Goal: Task Accomplishment & Management: Use online tool/utility

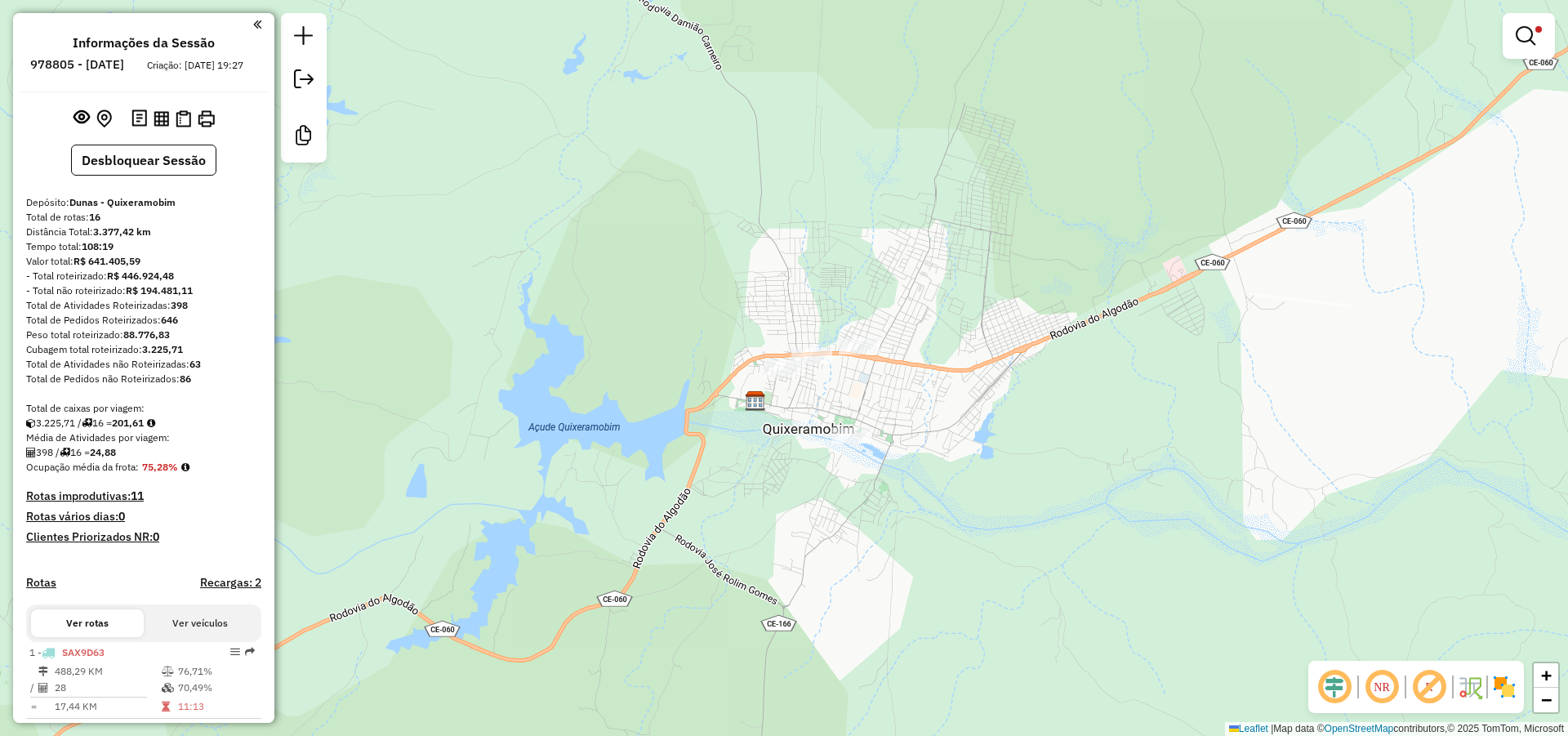
scroll to position [1447, 0]
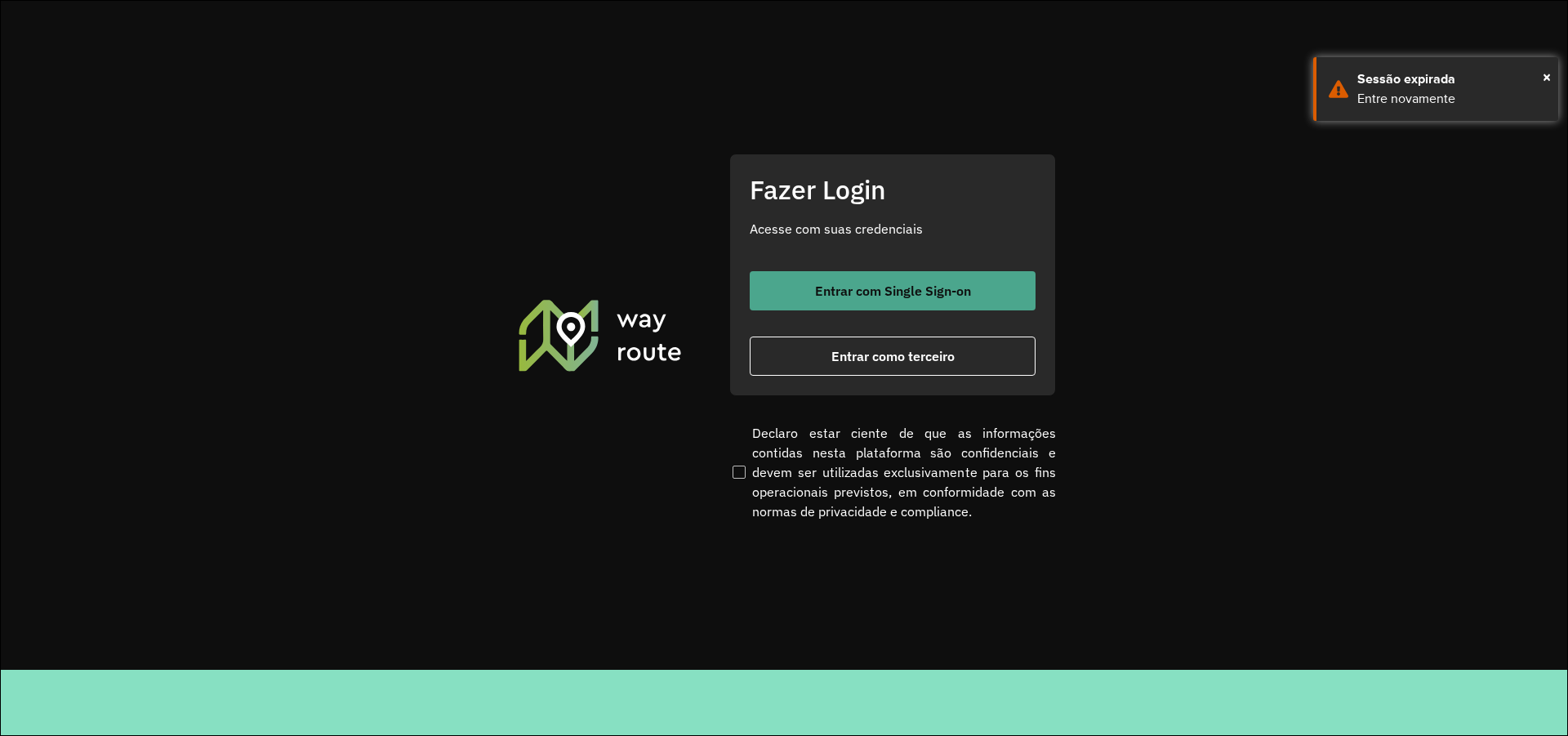
click at [824, 291] on span "Entrar com Single Sign-on" at bounding box center [893, 291] width 156 height 13
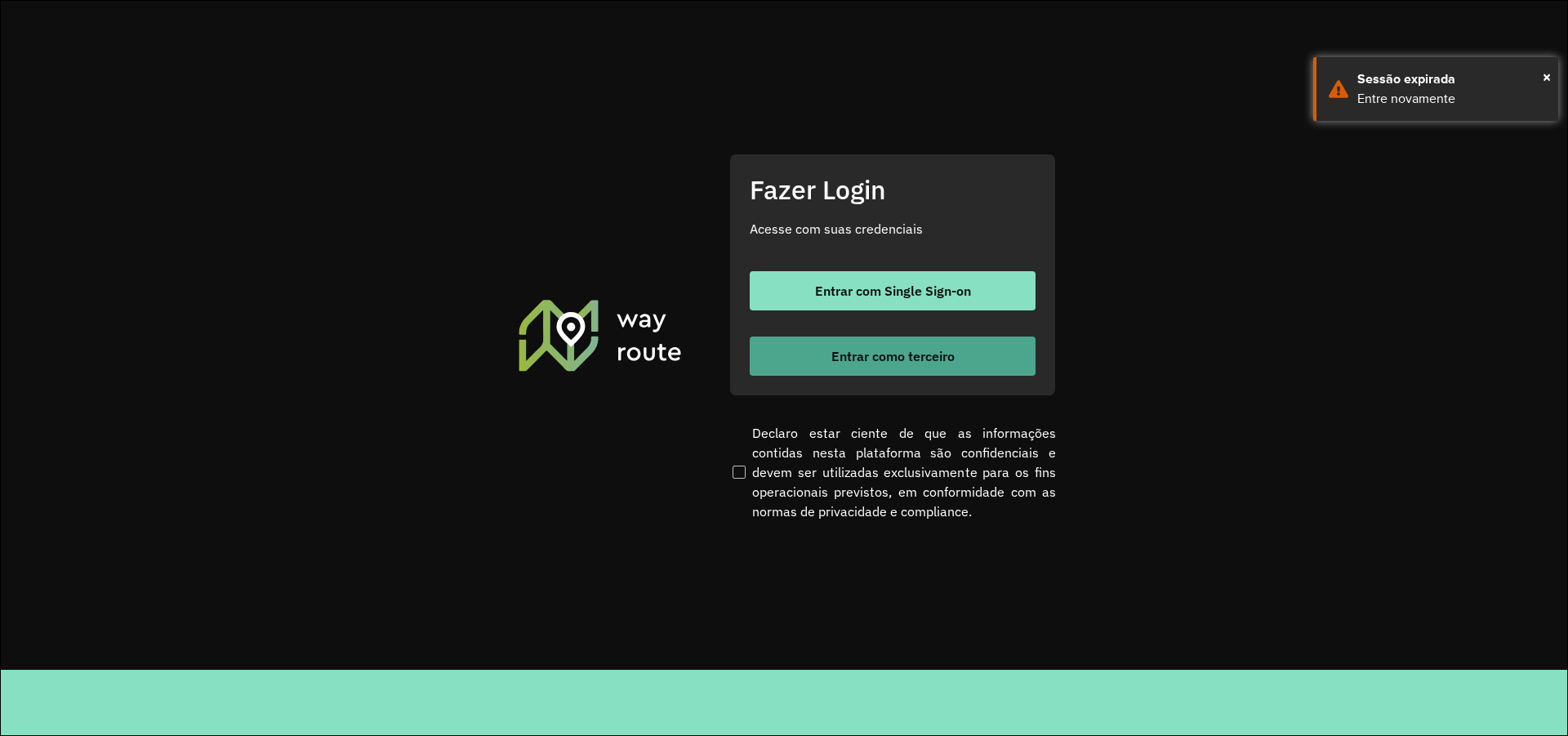
click at [824, 338] on button "Entrar como terceiro" at bounding box center [893, 356] width 286 height 40
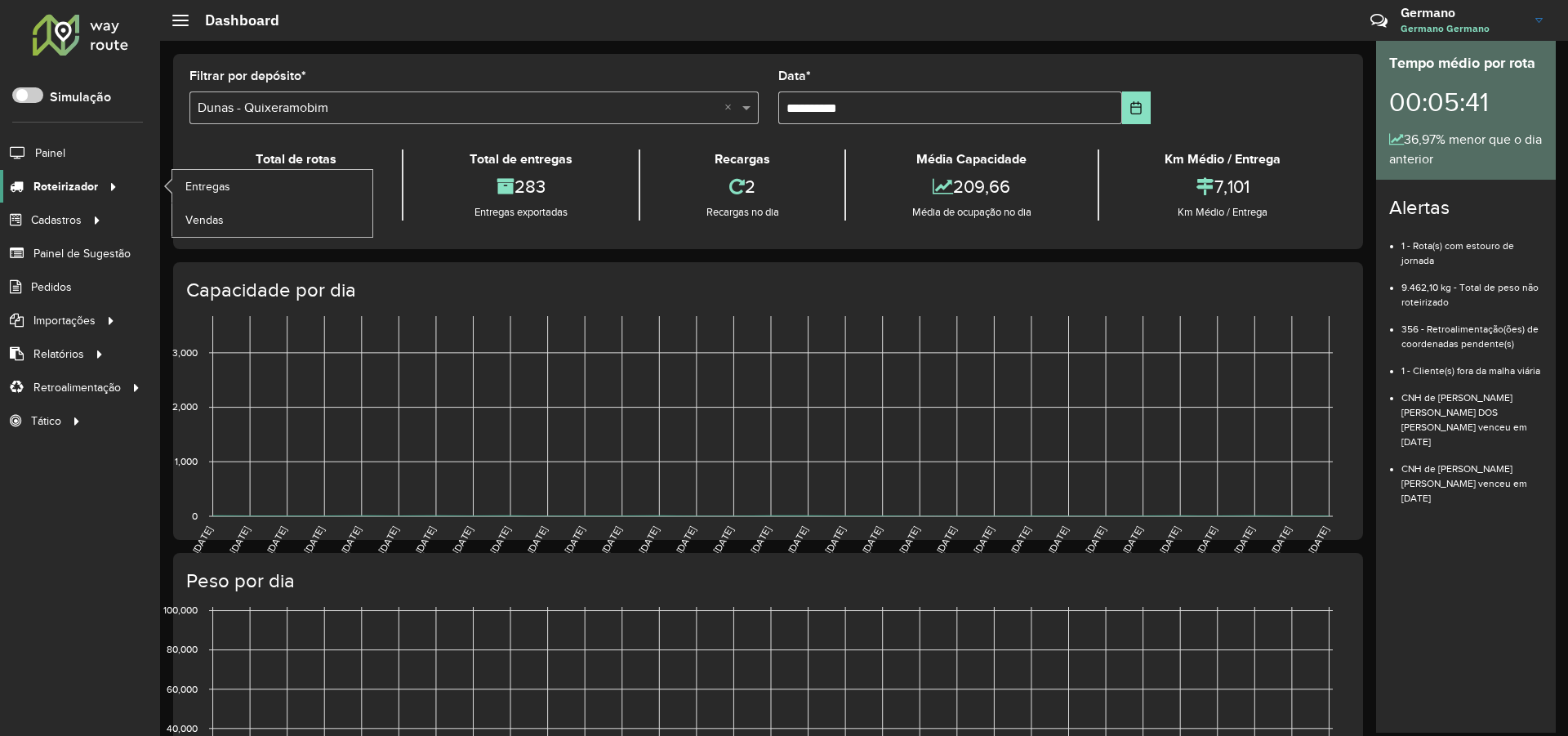
click at [99, 187] on div at bounding box center [110, 186] width 25 height 17
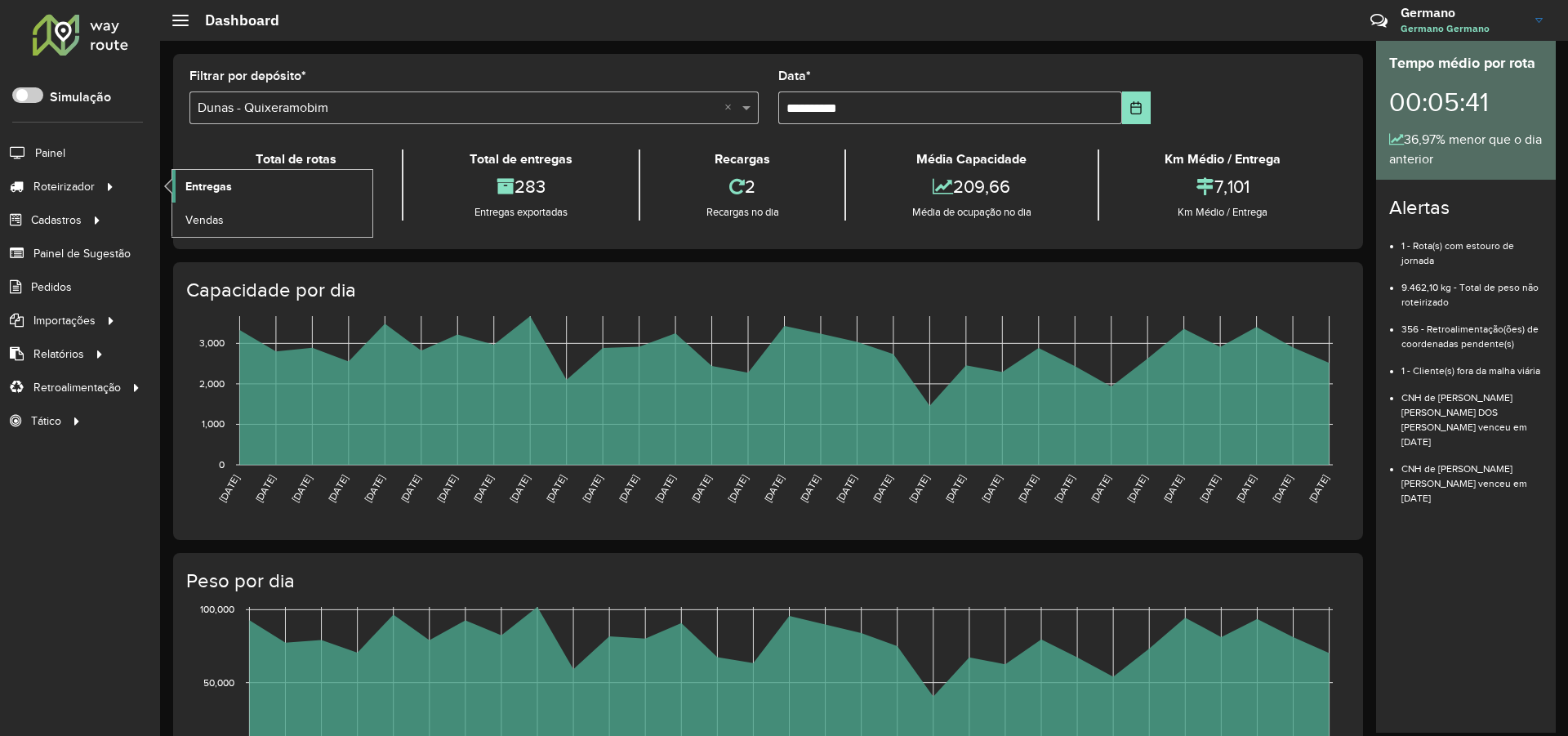
click at [215, 188] on span "Entregas" at bounding box center [208, 186] width 47 height 17
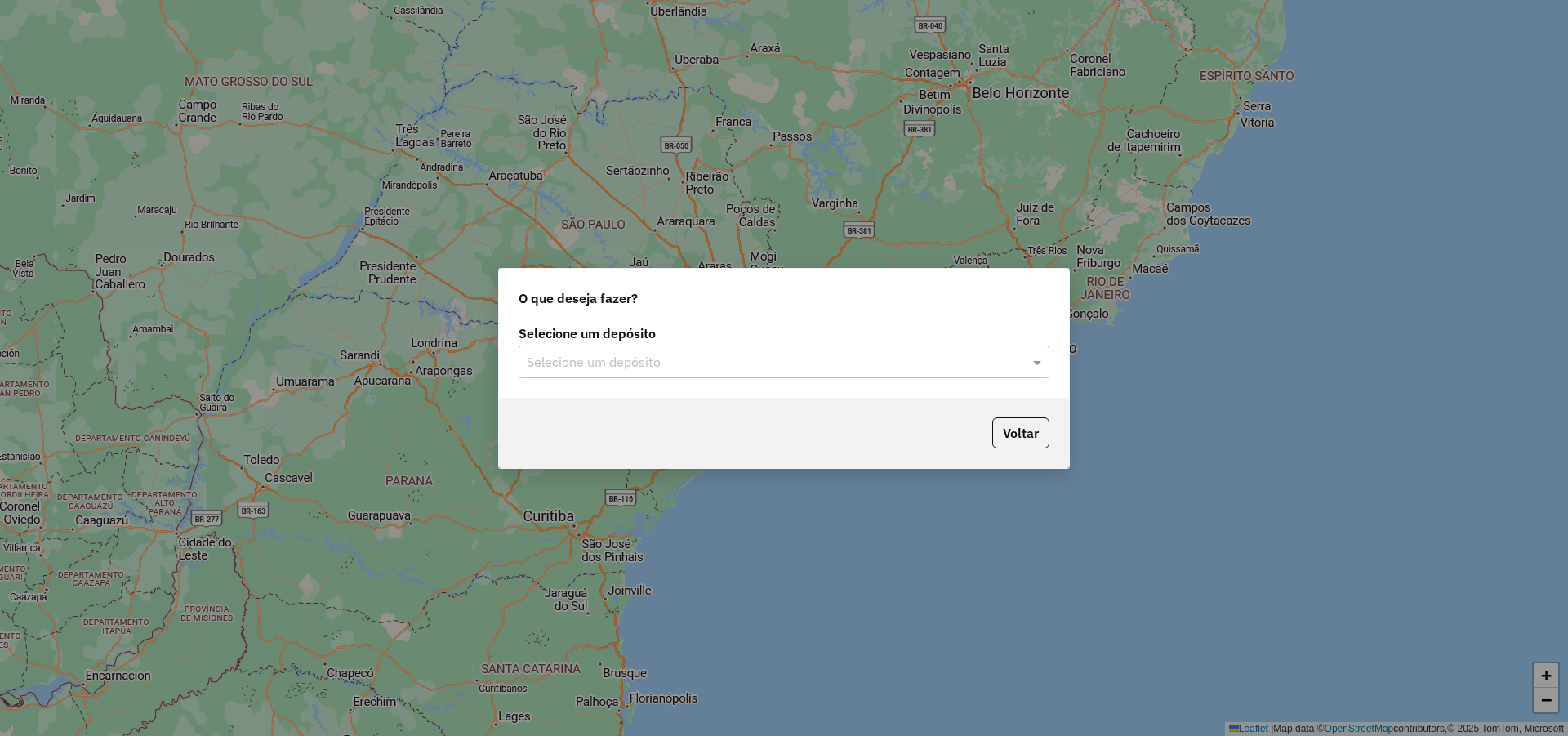
click at [755, 361] on input "text" at bounding box center [768, 363] width 482 height 20
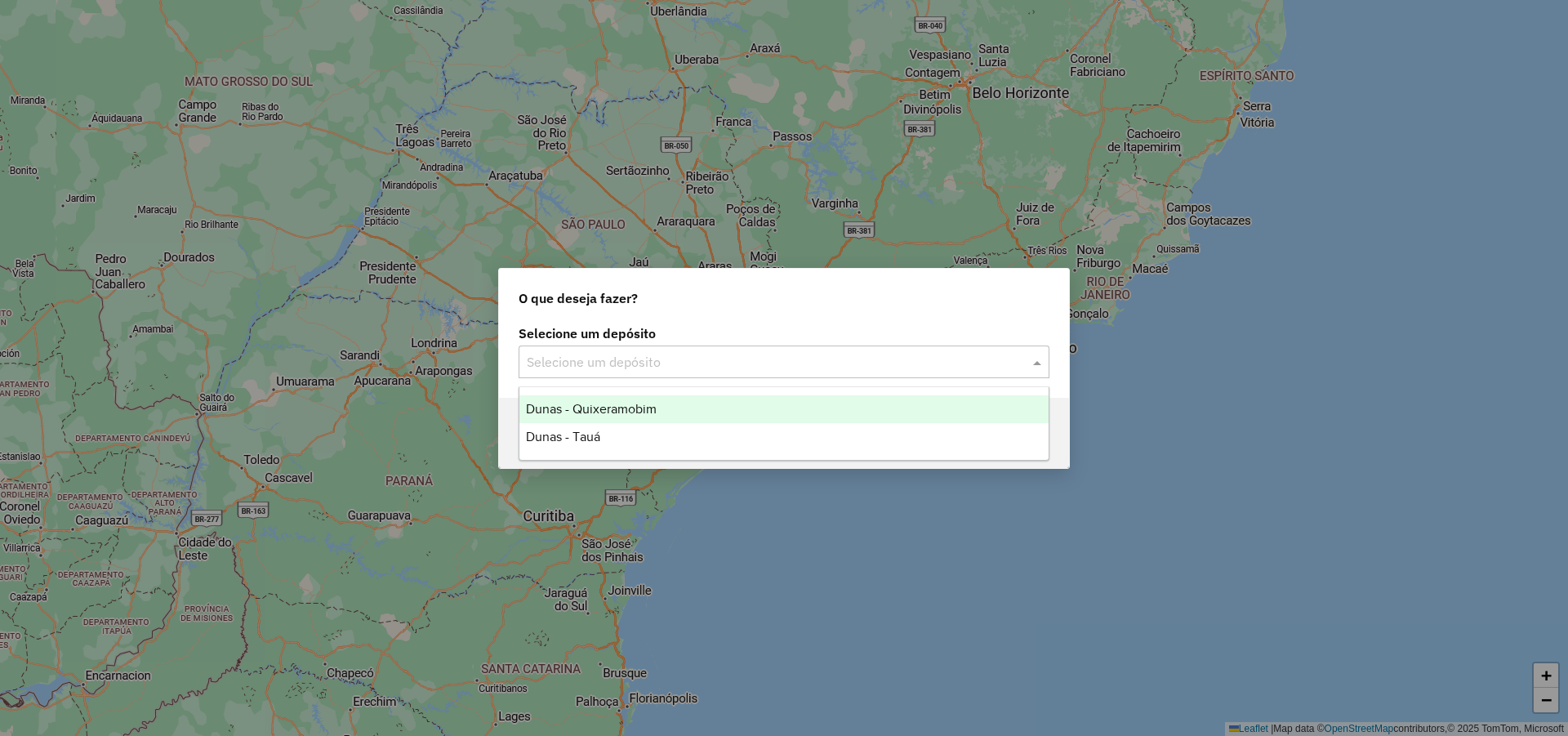
click at [688, 407] on div "Dunas - Quixeramobim" at bounding box center [784, 410] width 530 height 28
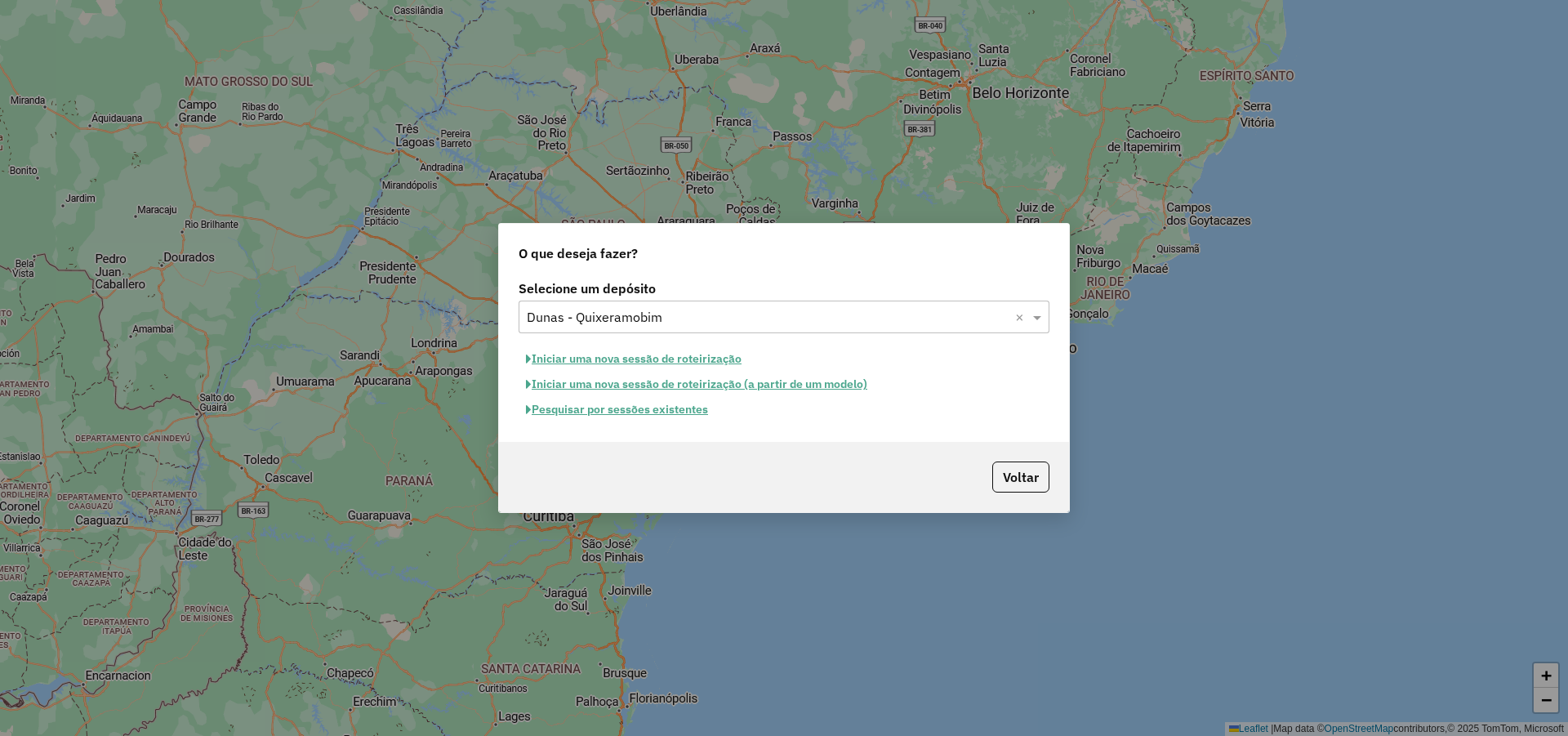
click at [639, 409] on button "Pesquisar por sessões existentes" at bounding box center [617, 410] width 196 height 26
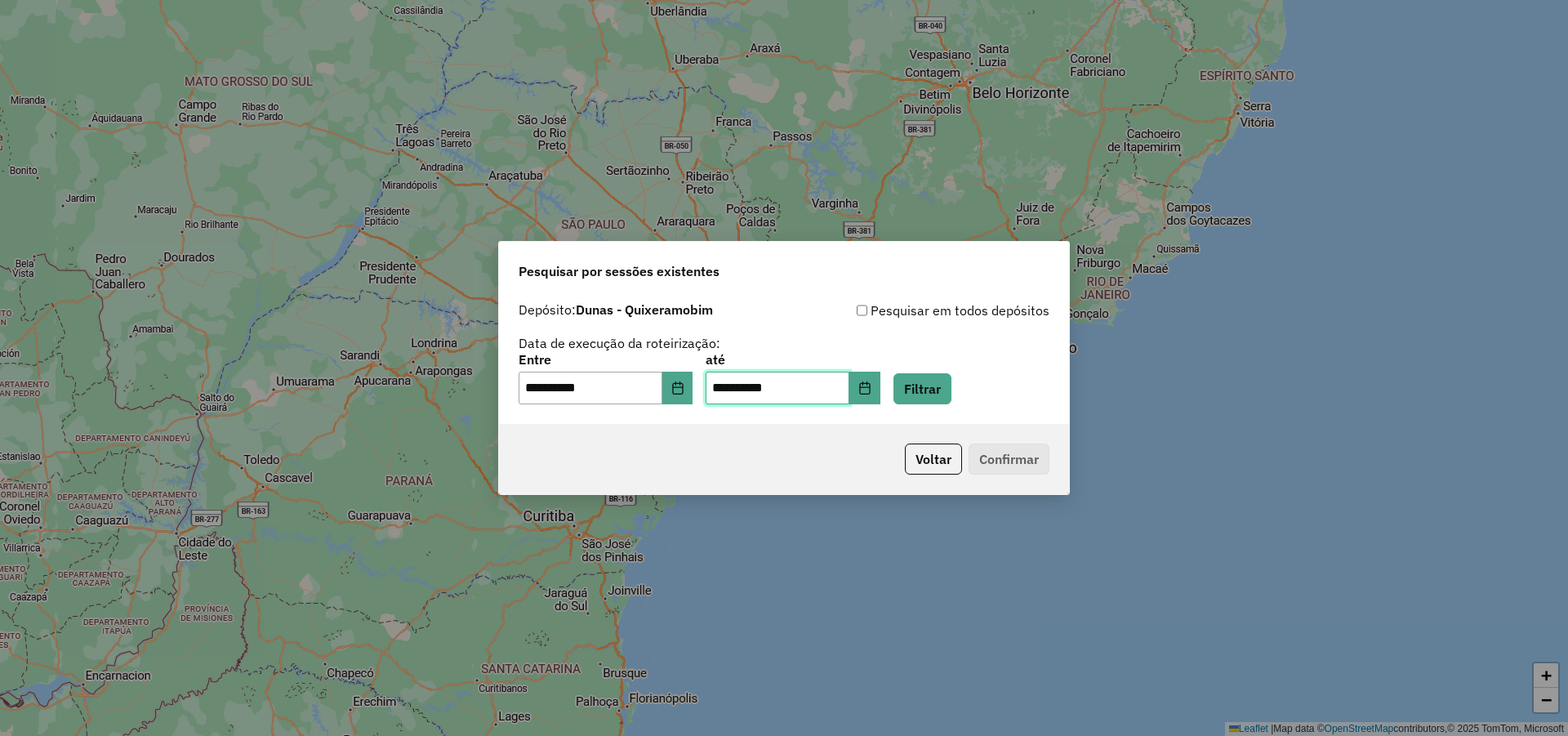
click at [741, 393] on input "**********" at bounding box center [778, 388] width 144 height 33
type input "**********"
click at [951, 390] on button "Filtrar" at bounding box center [922, 388] width 58 height 31
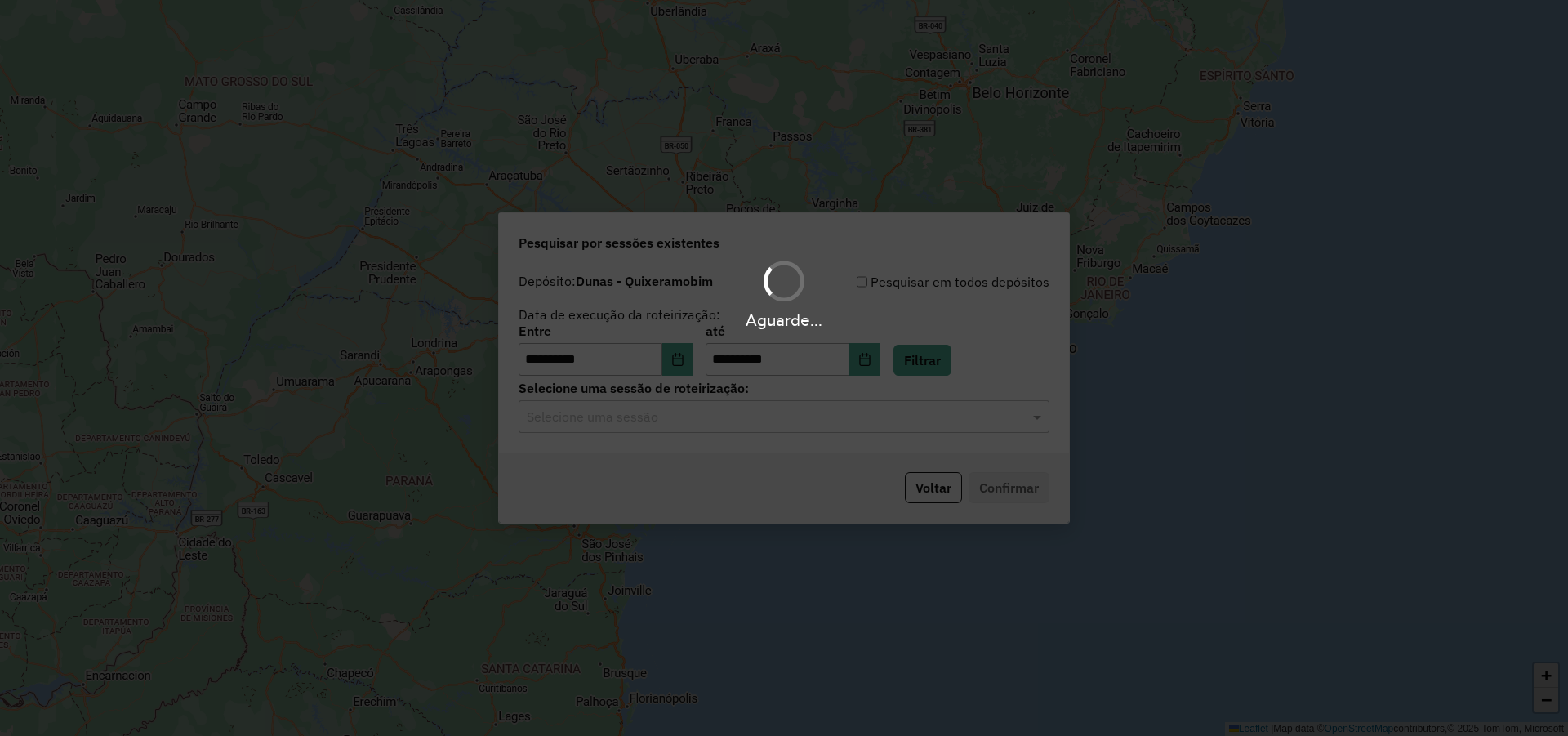
click at [755, 429] on hb-app "**********" at bounding box center [784, 368] width 1568 height 736
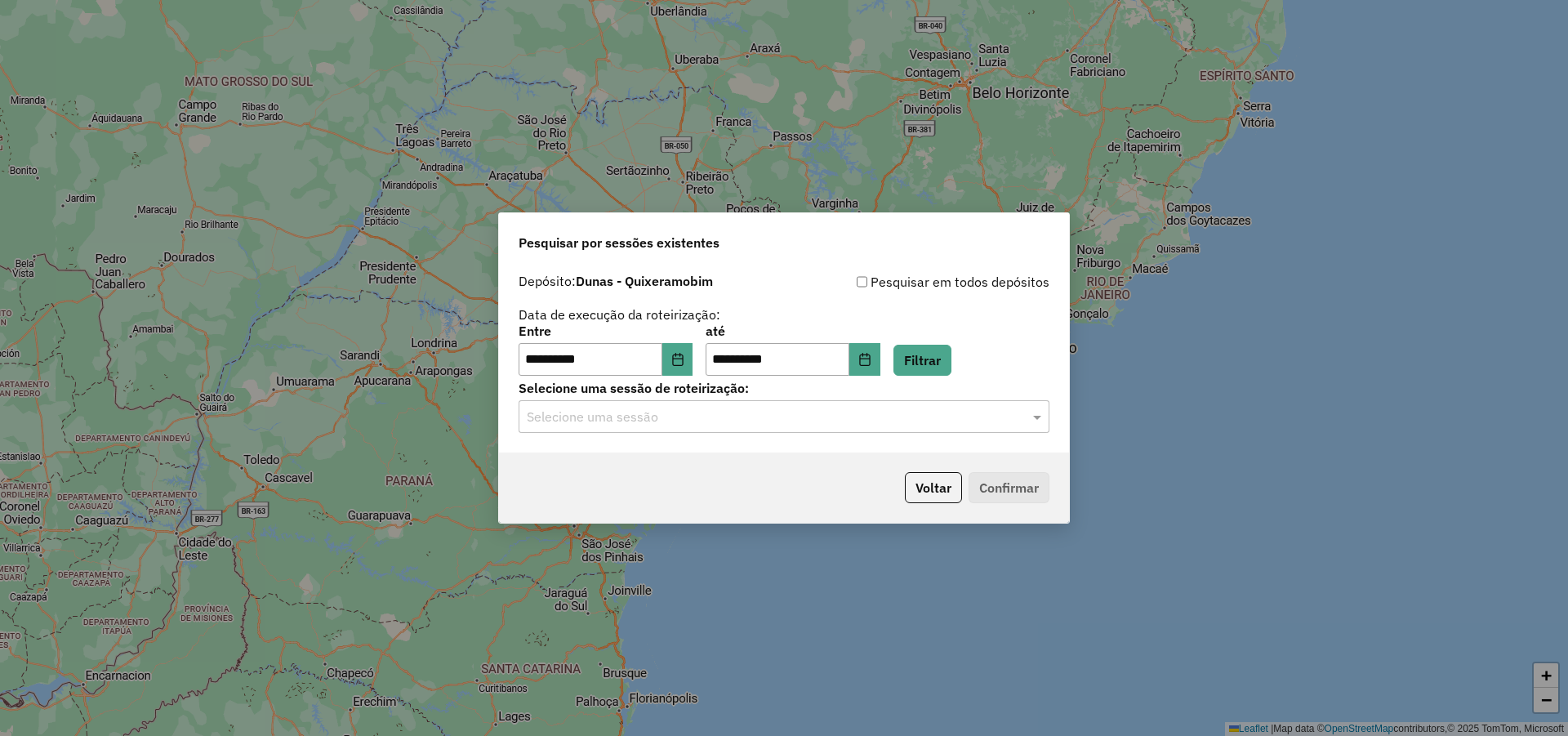
click at [759, 420] on input "text" at bounding box center [768, 418] width 482 height 20
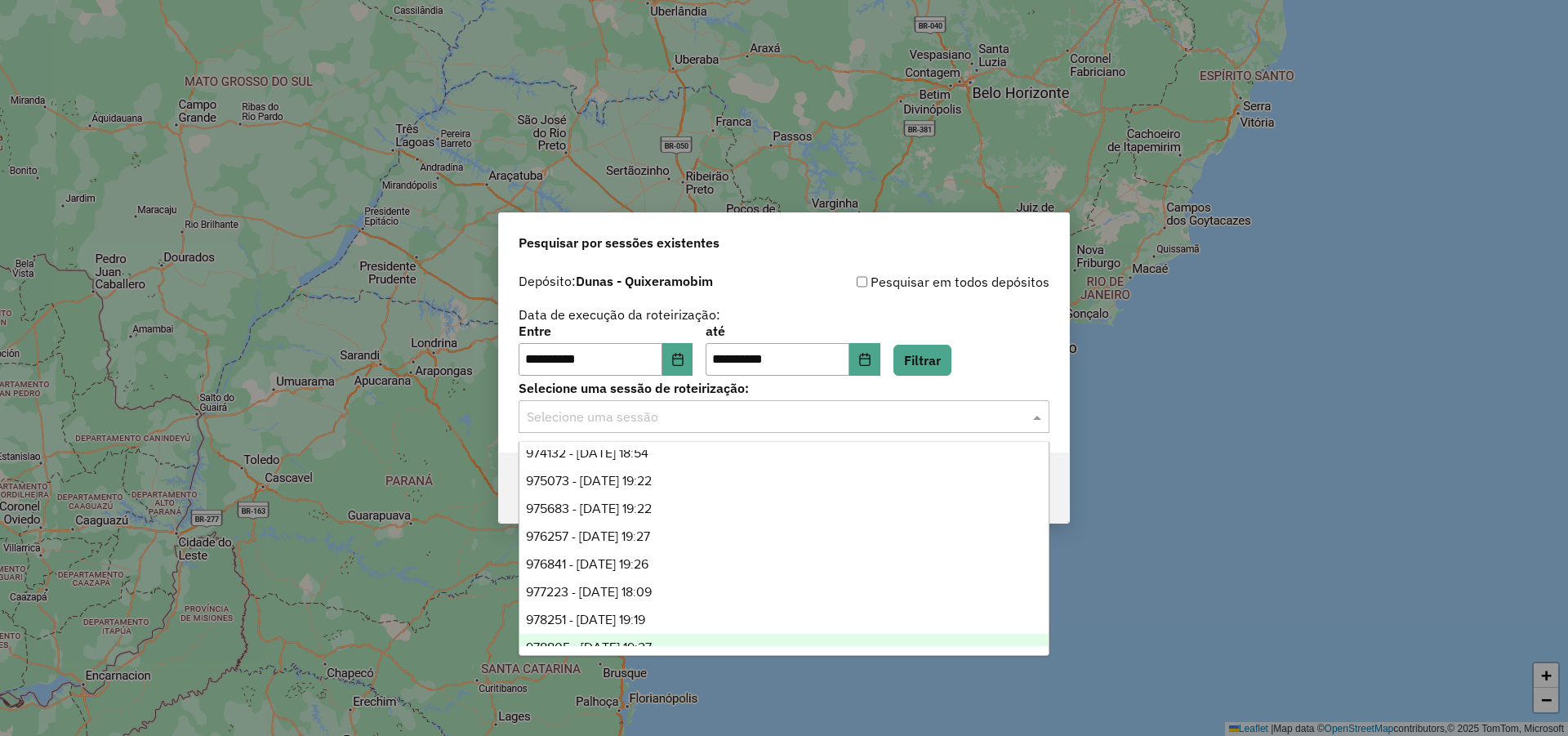
scroll to position [54, 0]
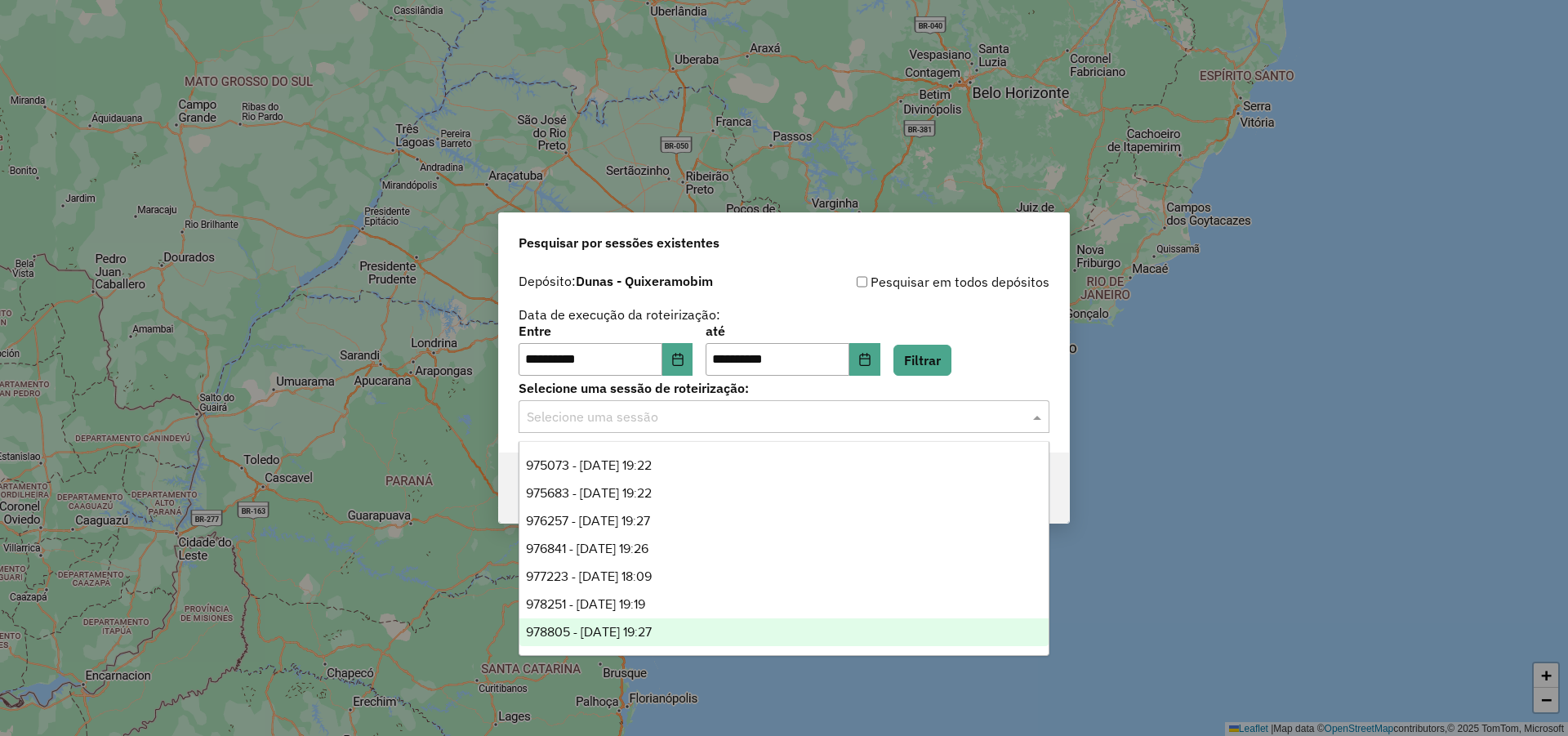
click at [652, 628] on span "978805 - [DATE] 19:27" at bounding box center [588, 632] width 126 height 14
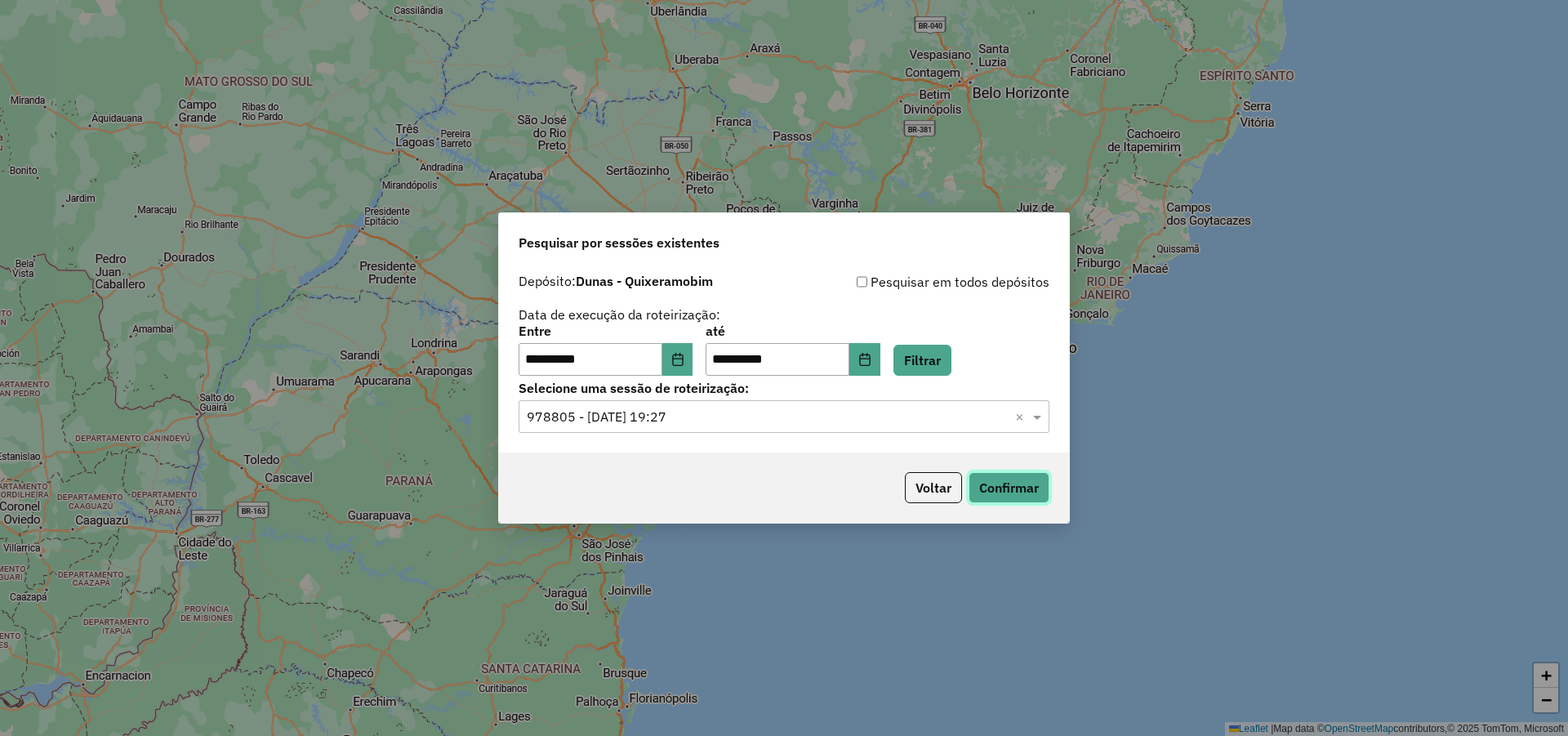
click at [1036, 498] on button "Confirmar" at bounding box center [1010, 487] width 81 height 31
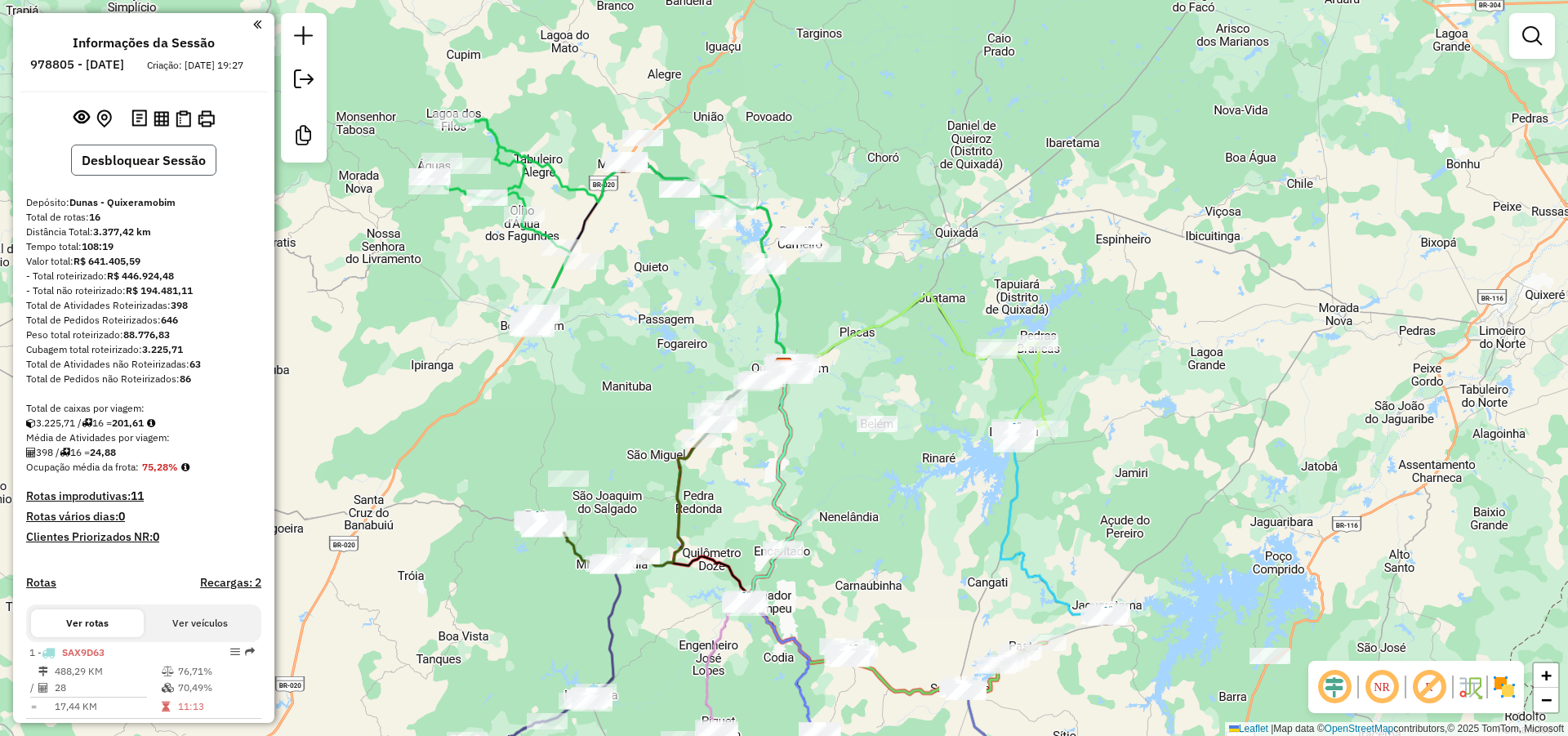
click at [136, 176] on button "Desbloquear Sessão" at bounding box center [144, 160] width 146 height 31
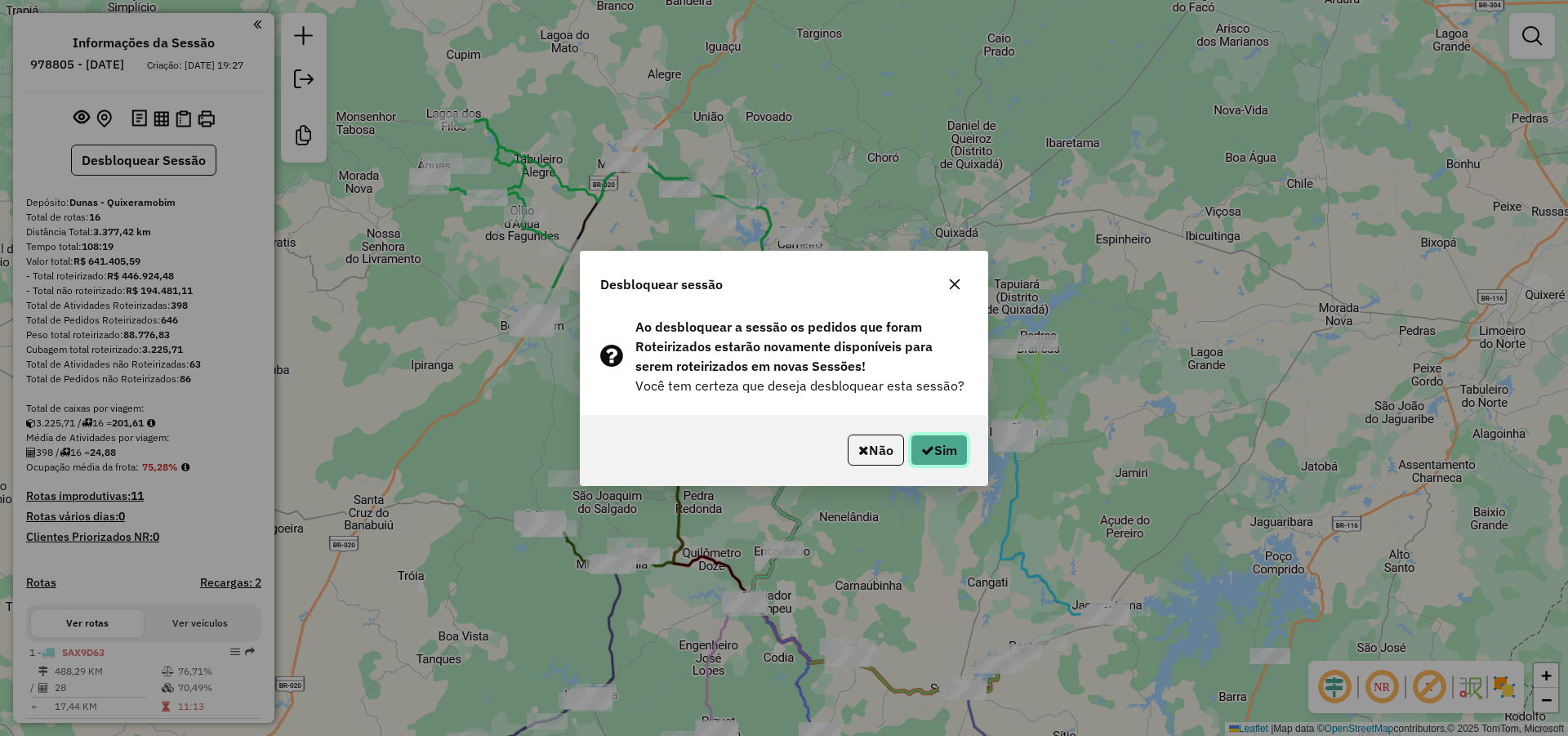
click at [937, 443] on button "Sim" at bounding box center [939, 449] width 58 height 31
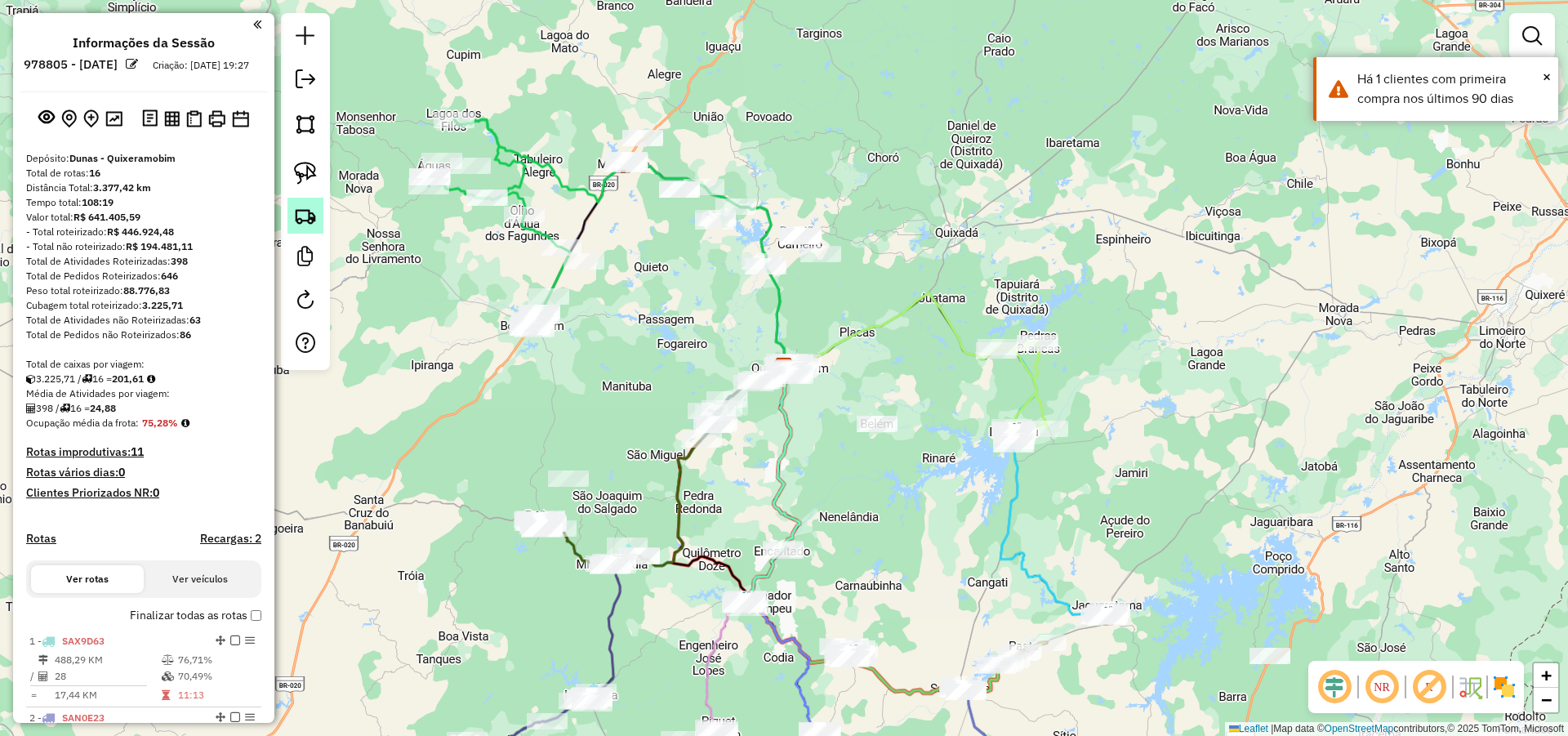
click at [304, 221] on img at bounding box center [304, 215] width 23 height 23
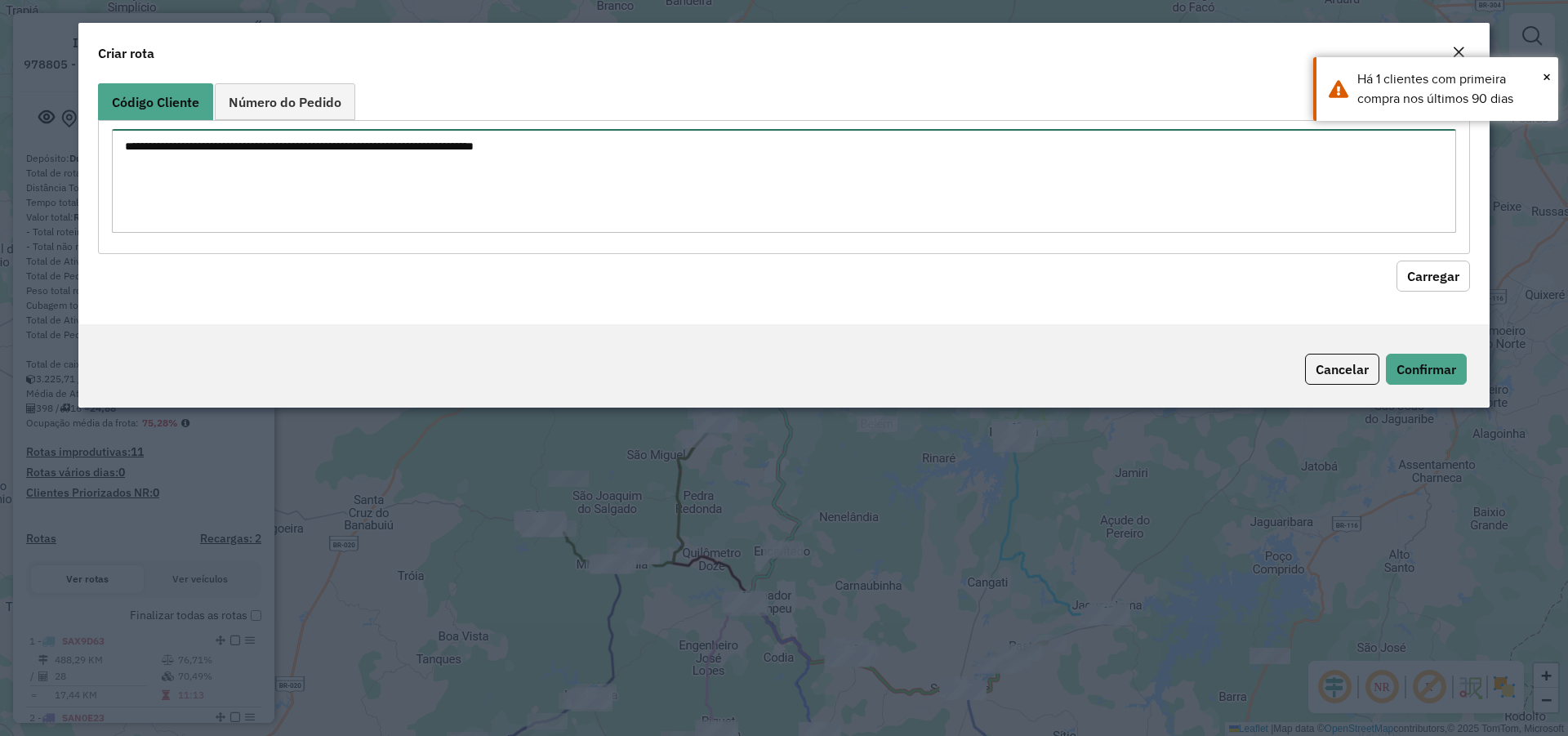
drag, startPoint x: 845, startPoint y: 164, endPoint x: 840, endPoint y: 179, distance: 15.8
click at [843, 165] on textarea at bounding box center [784, 181] width 1345 height 104
click at [835, 187] on textarea at bounding box center [784, 181] width 1345 height 104
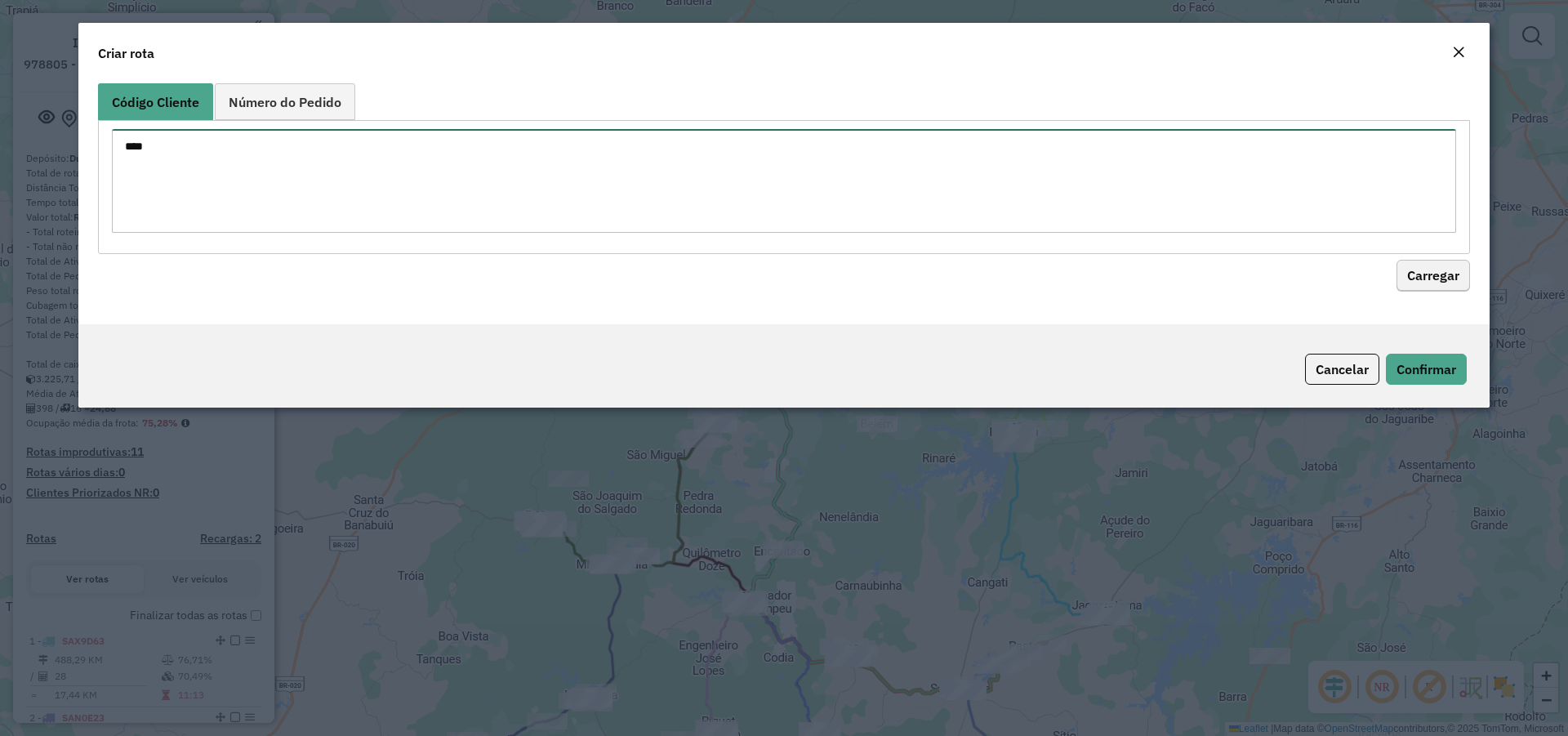
type textarea "****"
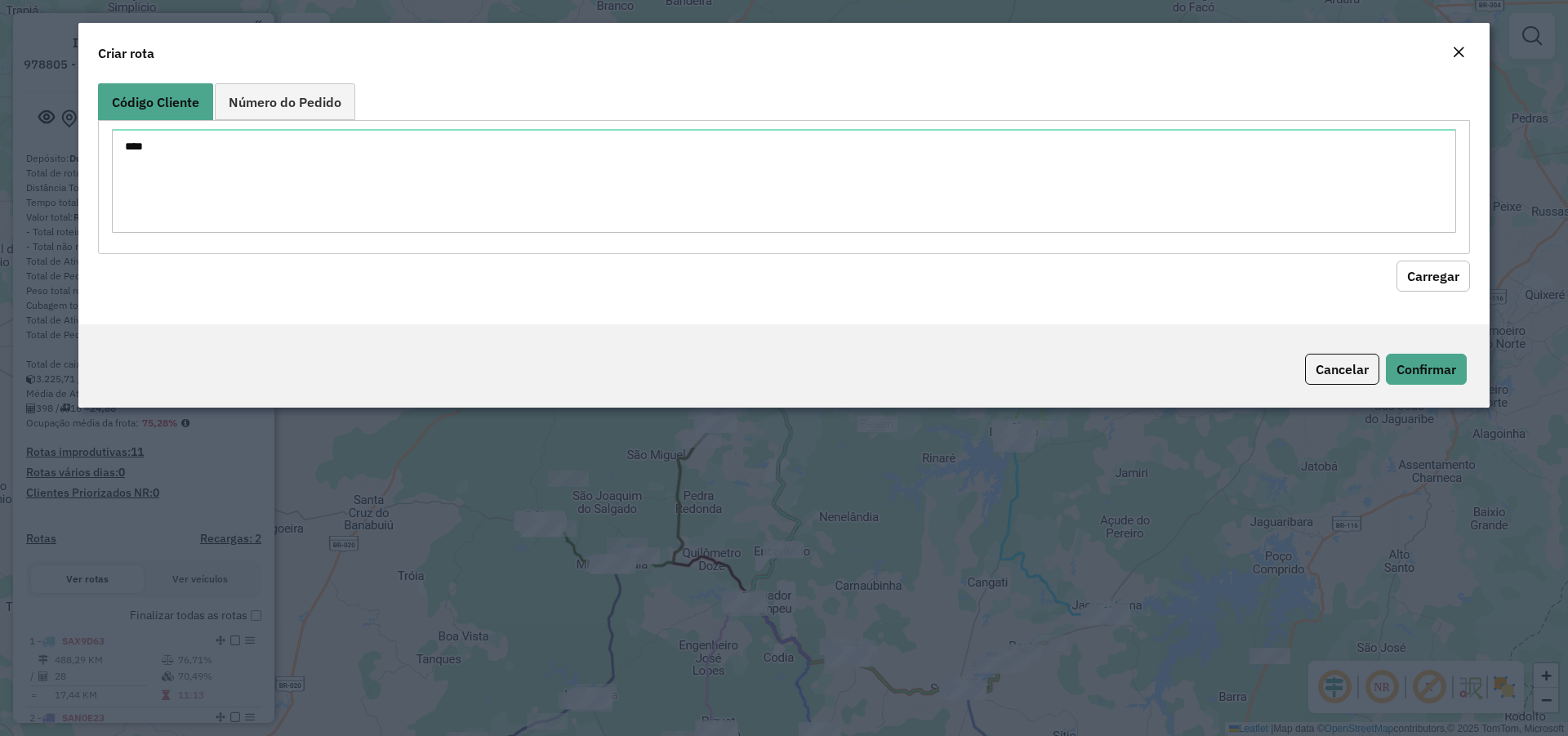
click at [1412, 279] on button "Carregar" at bounding box center [1433, 276] width 73 height 31
click at [1446, 268] on button "Carregar" at bounding box center [1433, 276] width 73 height 31
click at [1430, 277] on button "Carregar" at bounding box center [1433, 276] width 73 height 31
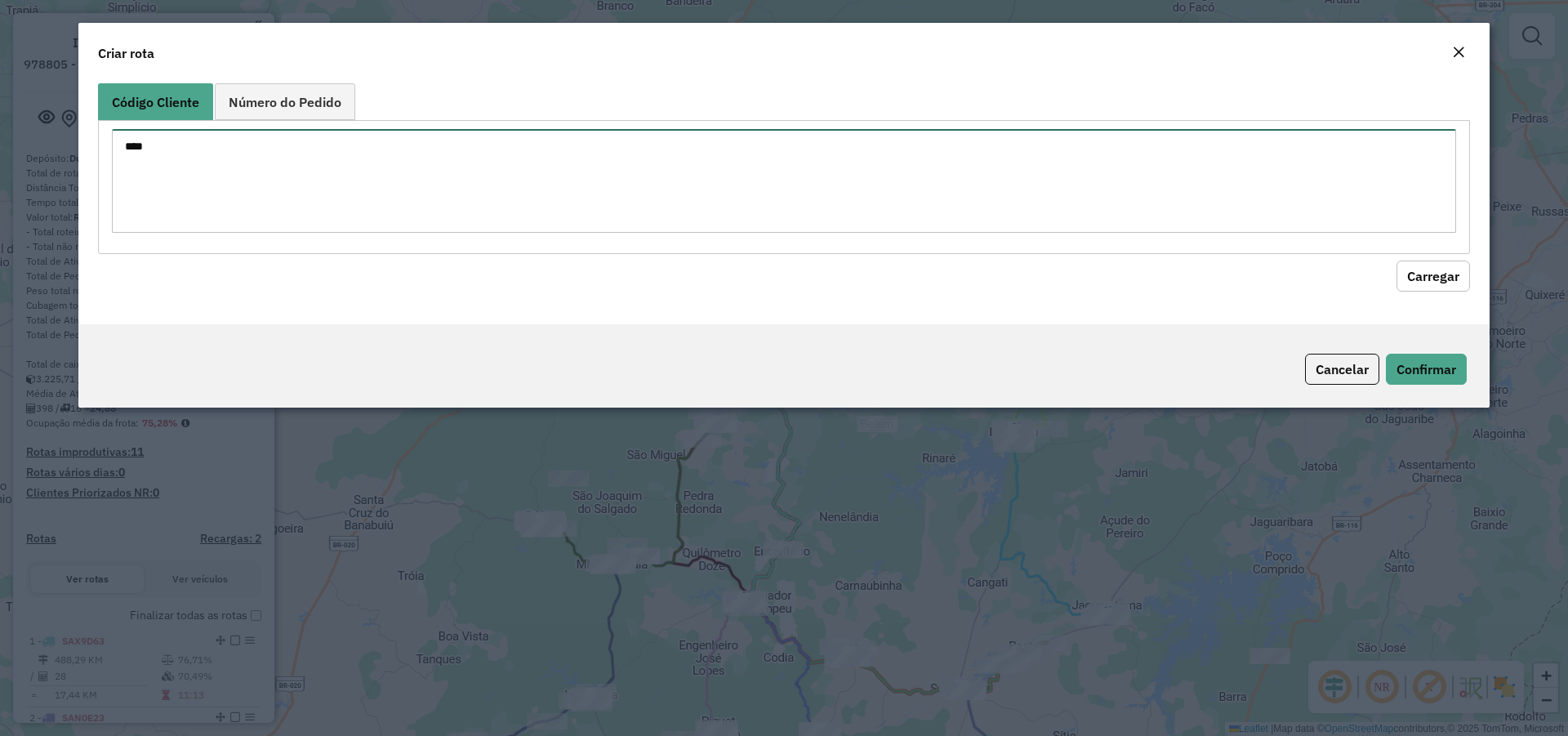
click at [341, 160] on textarea "****" at bounding box center [784, 181] width 1345 height 104
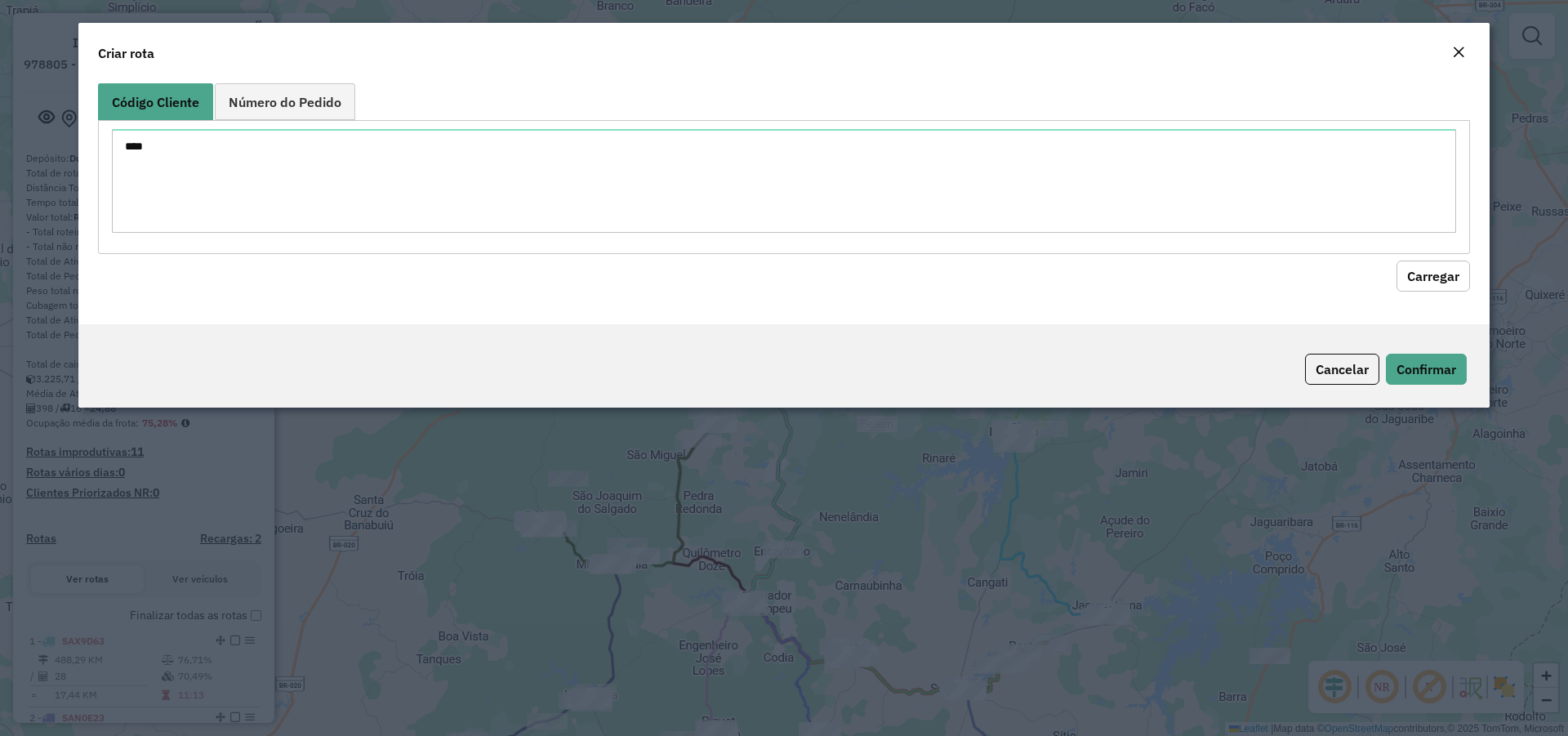
click at [1459, 53] on em "Close" at bounding box center [1458, 52] width 13 height 13
